Goal: Information Seeking & Learning: Find specific page/section

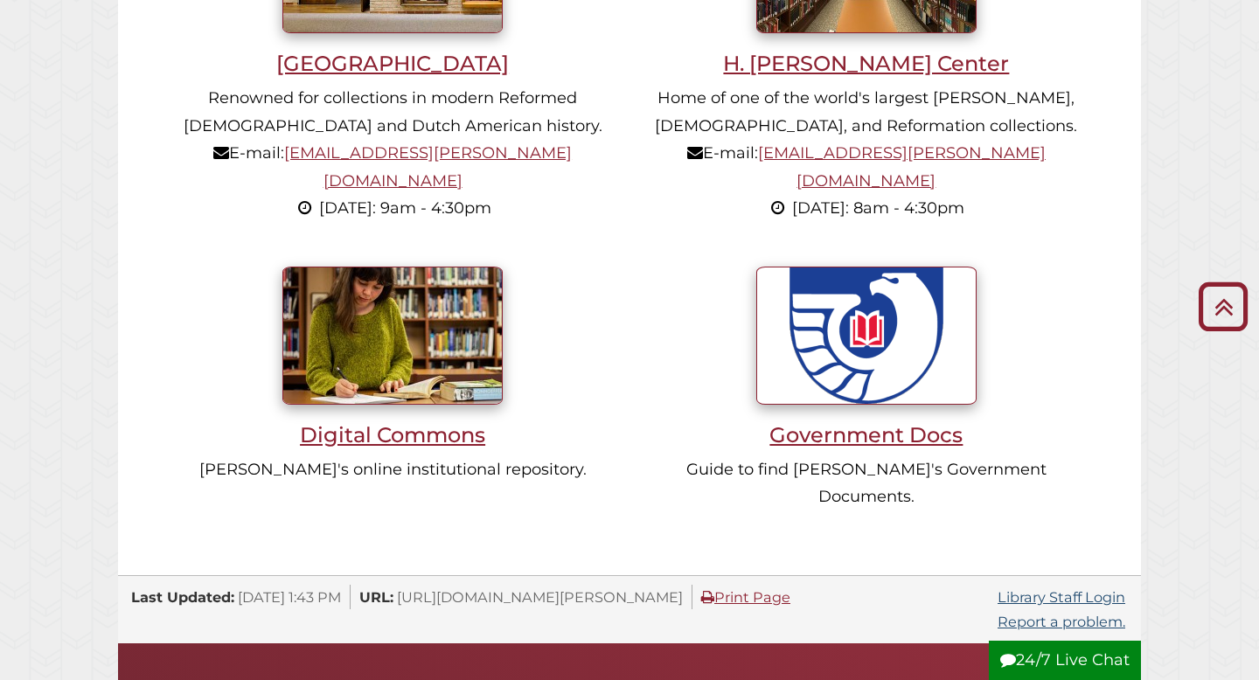
scroll to position [1324, 0]
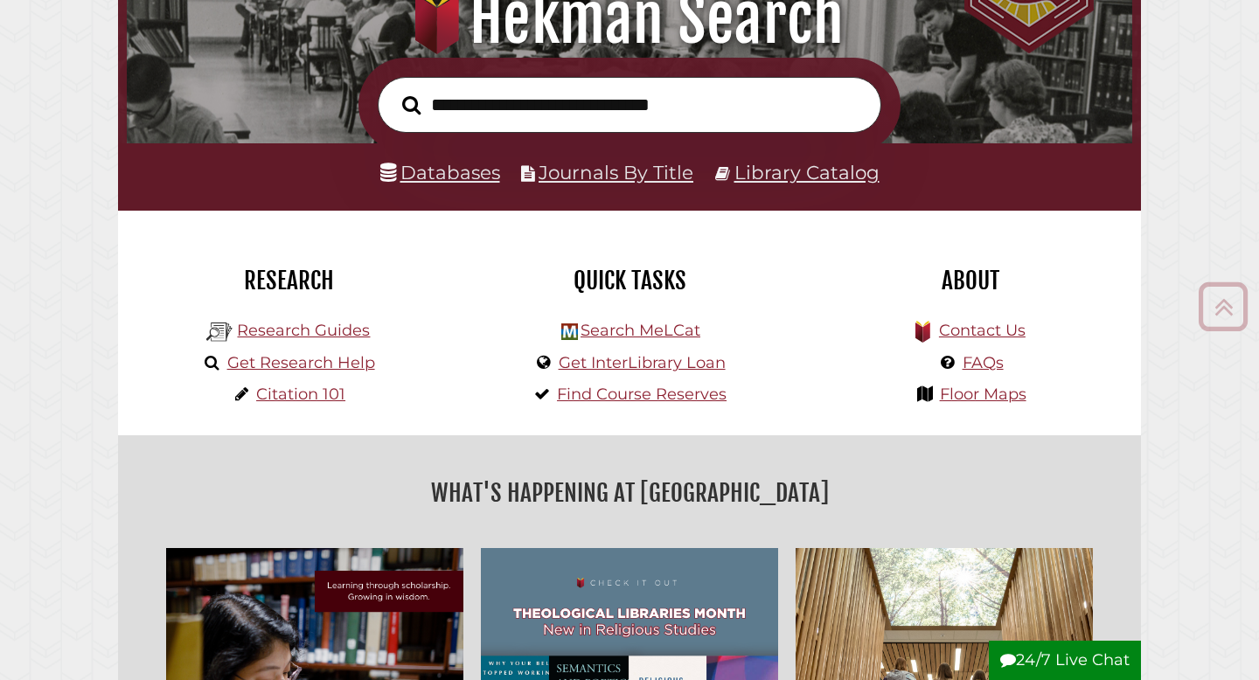
scroll to position [132, 0]
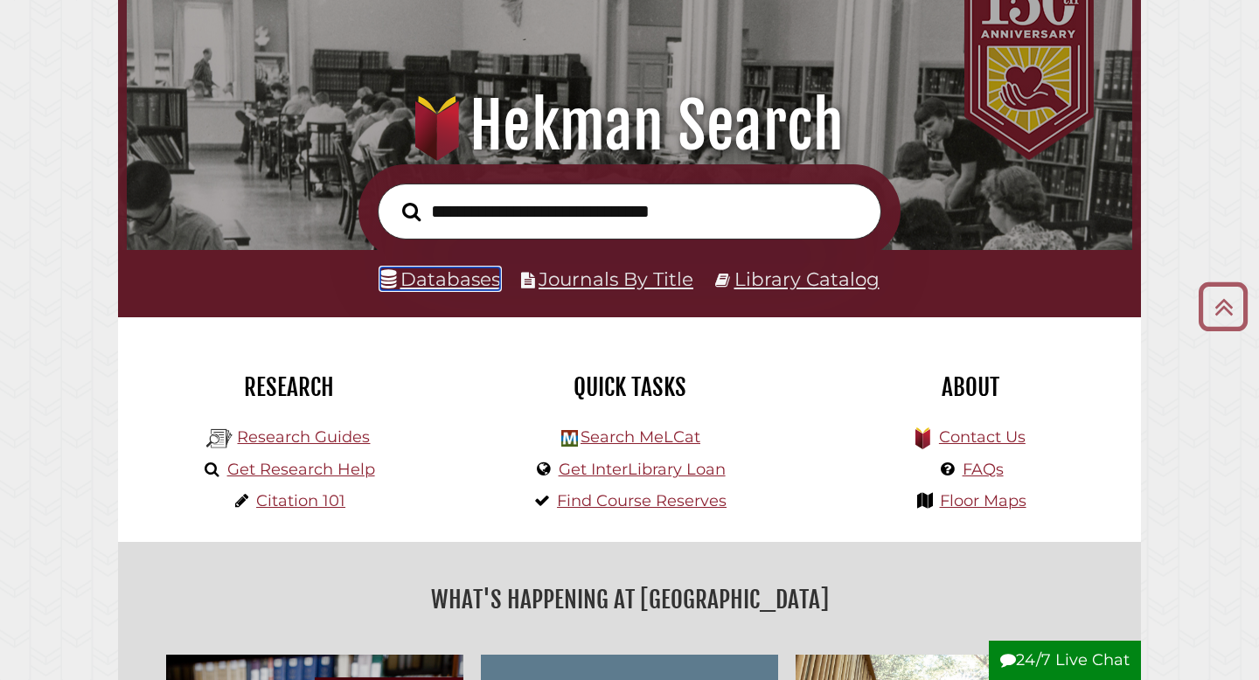
click at [441, 289] on link "Databases" at bounding box center [440, 278] width 120 height 23
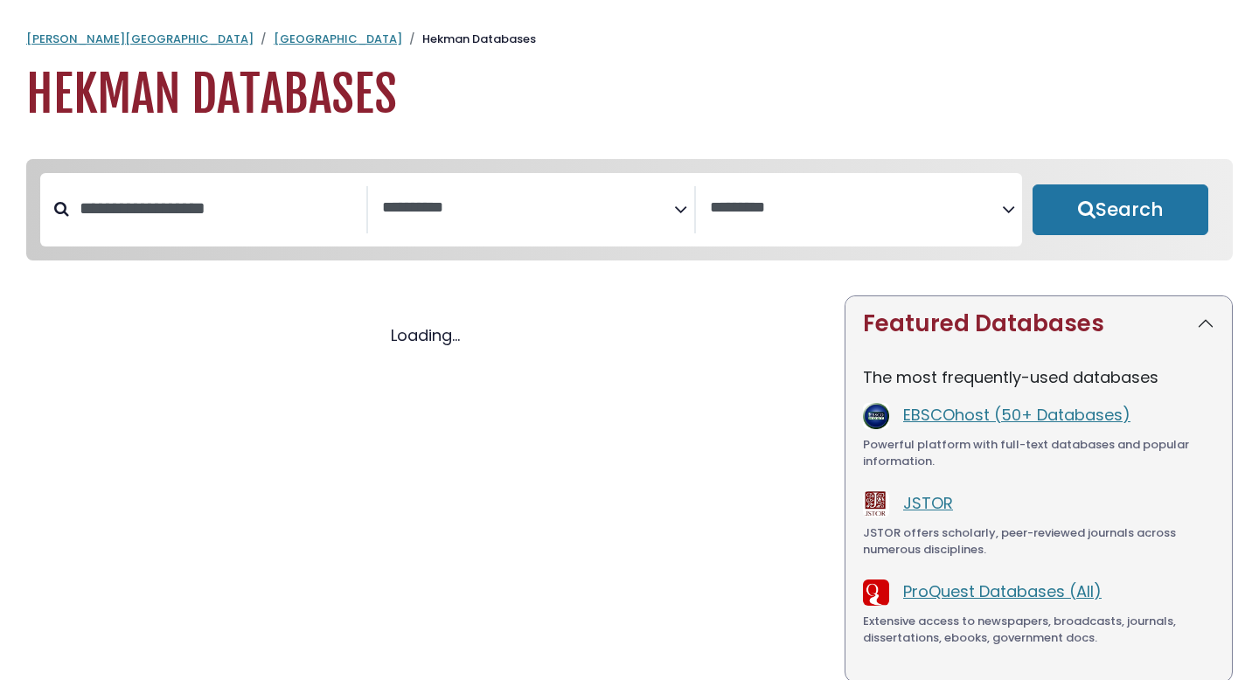
select select "Database Subject Filter"
select select "Database Vendors Filter"
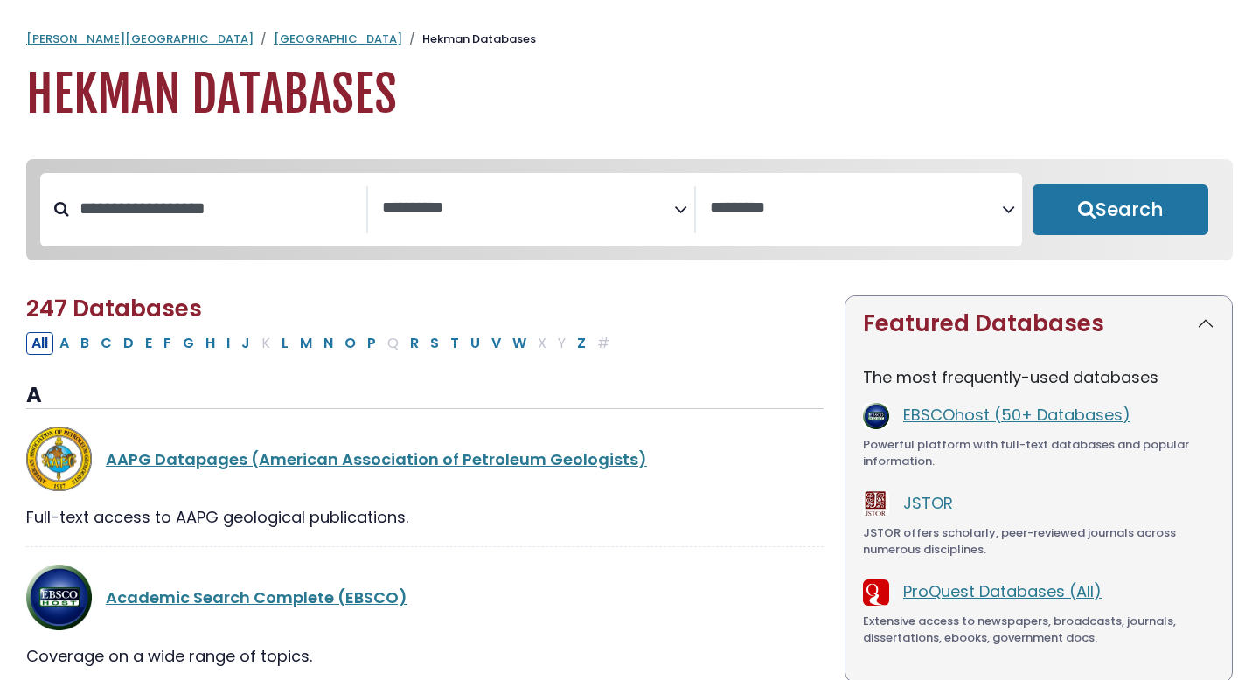
select select "Database Subject Filter"
select select "Database Vendors Filter"
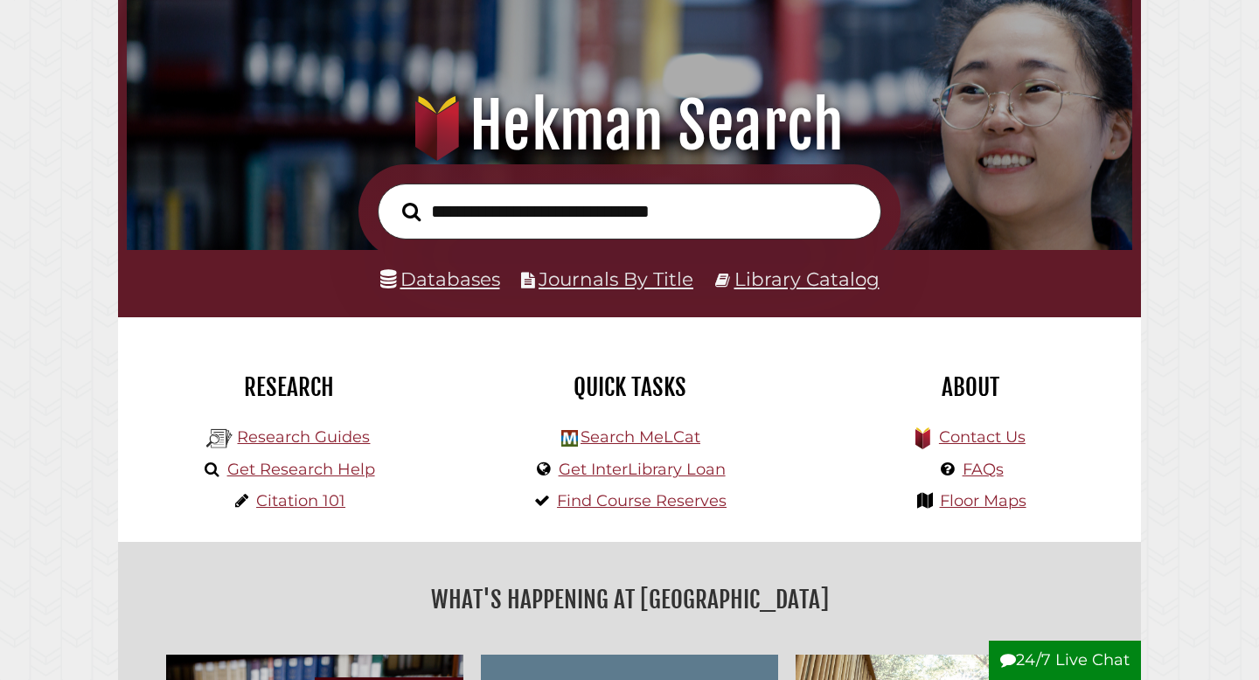
scroll to position [332, 997]
click at [609, 212] on input "text" at bounding box center [630, 212] width 504 height 57
type input "**********"
click at [393, 198] on button "Search" at bounding box center [411, 212] width 36 height 29
